Goal: Task Accomplishment & Management: Complete application form

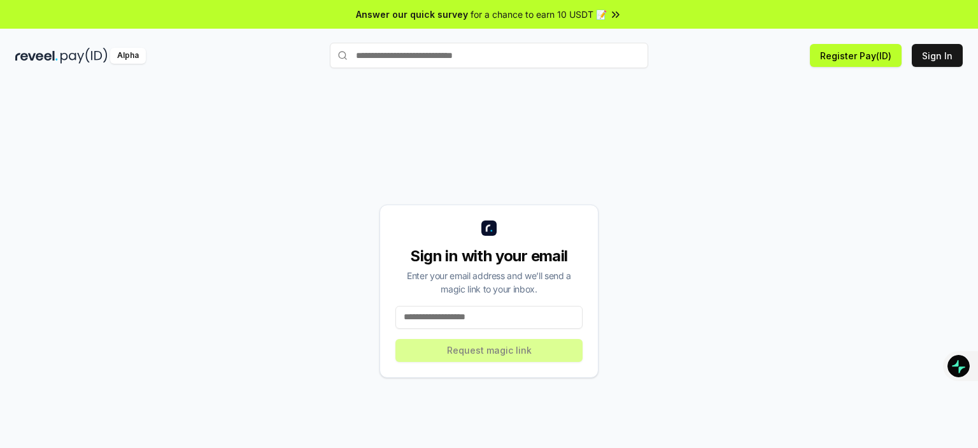
click at [464, 313] on input at bounding box center [488, 317] width 187 height 23
click at [932, 56] on button "Sign In" at bounding box center [937, 55] width 51 height 23
click at [451, 322] on input at bounding box center [488, 317] width 187 height 23
click at [451, 316] on input at bounding box center [488, 317] width 187 height 23
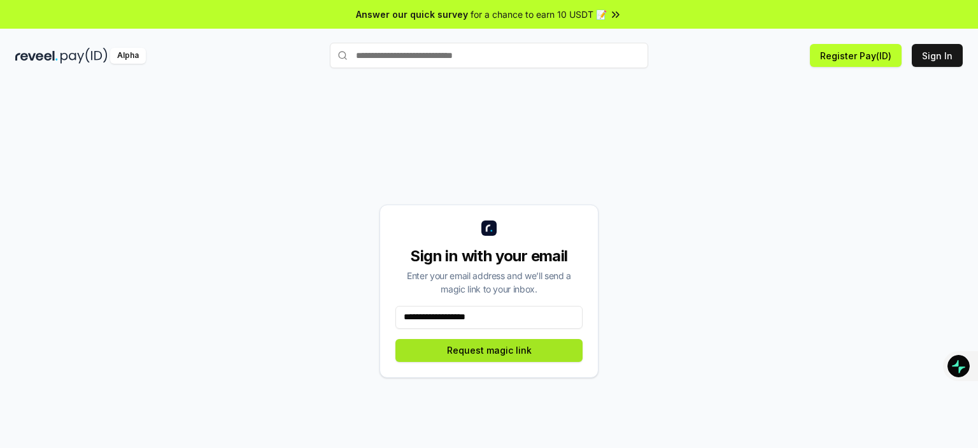
type input "**********"
click at [488, 348] on button "Request magic link" at bounding box center [488, 350] width 187 height 23
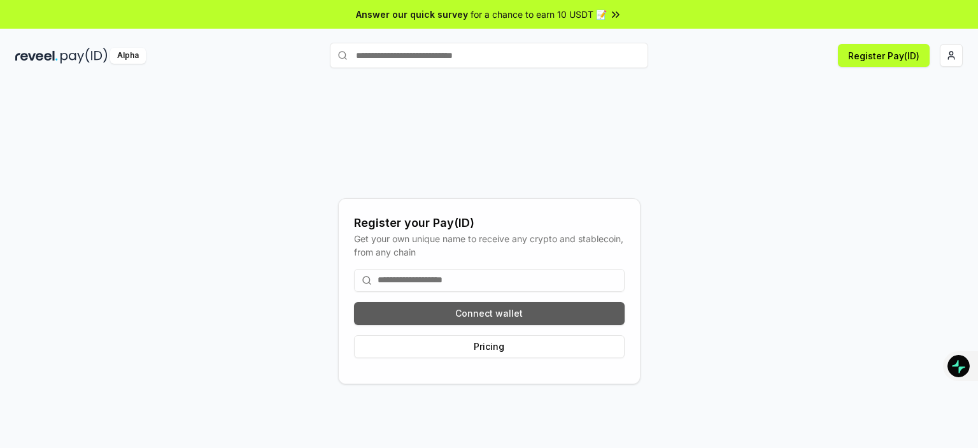
click at [490, 315] on button "Connect wallet" at bounding box center [489, 313] width 271 height 23
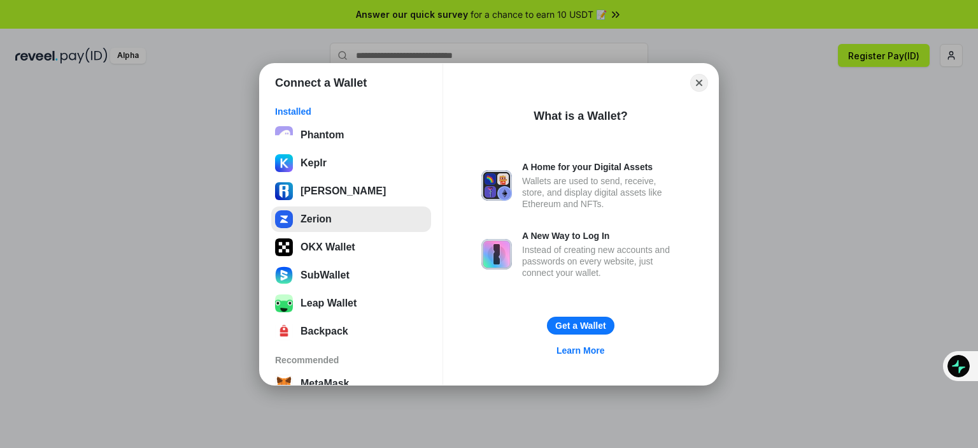
click at [318, 222] on button "Zerion" at bounding box center [351, 218] width 160 height 25
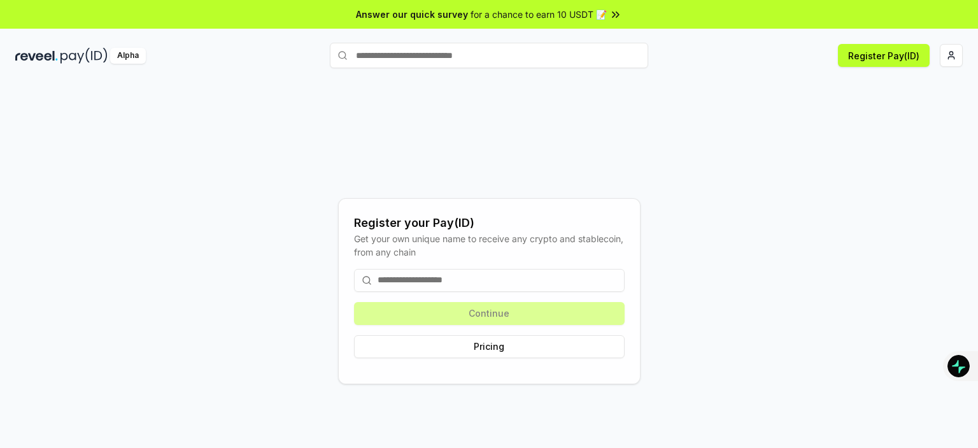
click at [448, 278] on input at bounding box center [489, 280] width 271 height 23
click at [652, 193] on div "Register your Pay(ID) Get your own unique name to receive any crypto and stable…" at bounding box center [489, 290] width 948 height 387
click at [488, 308] on div "Continue Pricing" at bounding box center [489, 314] width 271 height 110
click at [889, 54] on button "Register Pay(ID)" at bounding box center [884, 55] width 92 height 23
click at [461, 278] on input at bounding box center [489, 280] width 271 height 23
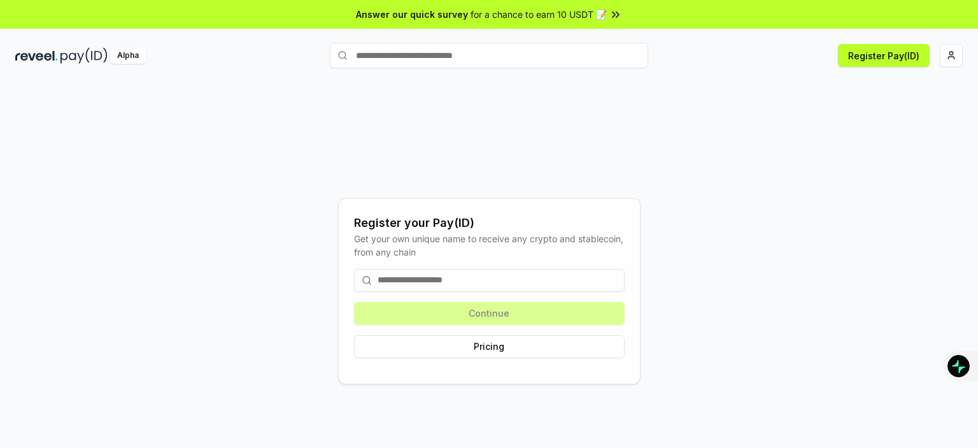
click at [437, 280] on input at bounding box center [489, 280] width 271 height 23
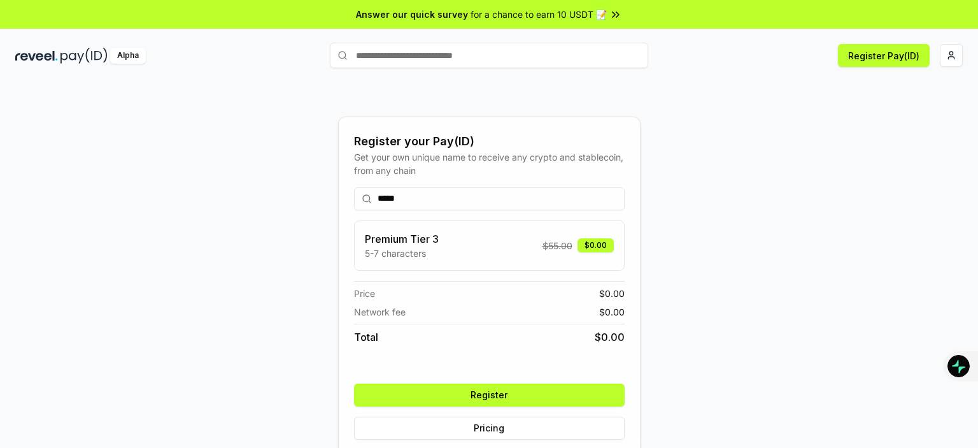
type input "*****"
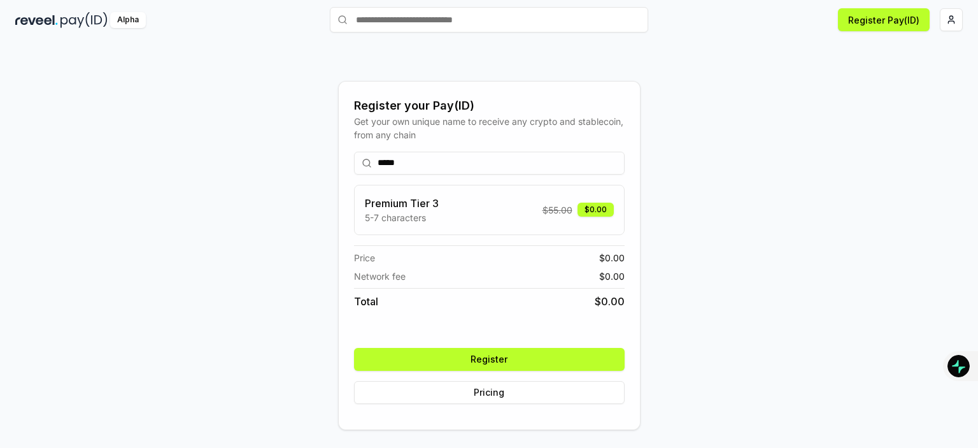
click at [490, 361] on button "Register" at bounding box center [489, 359] width 271 height 23
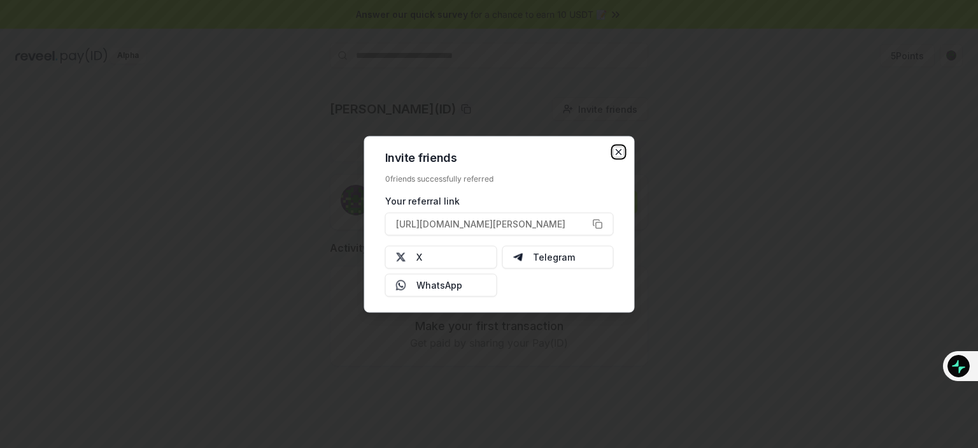
click at [619, 150] on icon "button" at bounding box center [618, 151] width 5 height 5
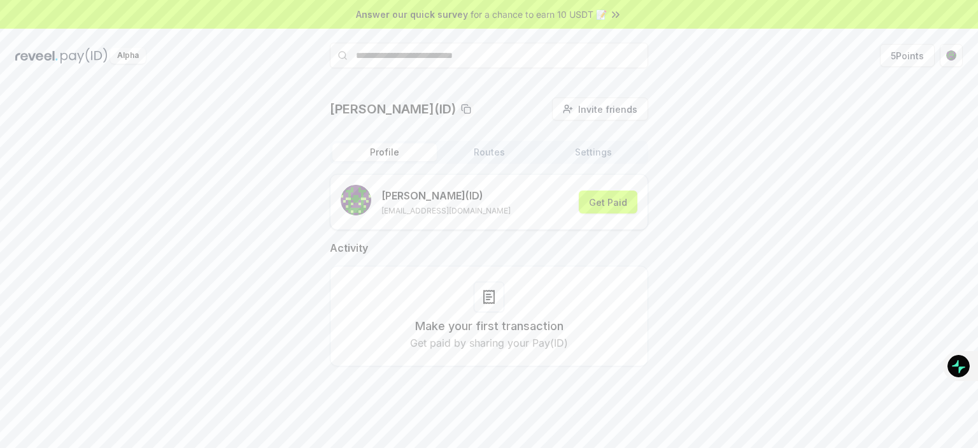
scroll to position [36, 0]
